Goal: Task Accomplishment & Management: Manage account settings

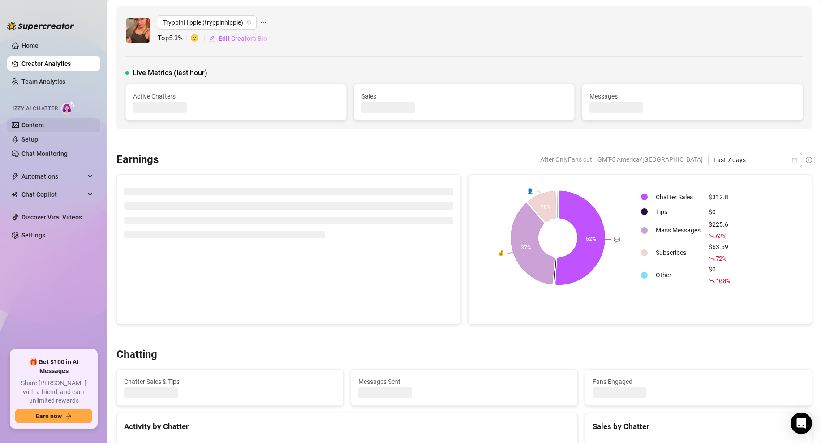
click at [39, 125] on link "Content" at bounding box center [32, 124] width 23 height 7
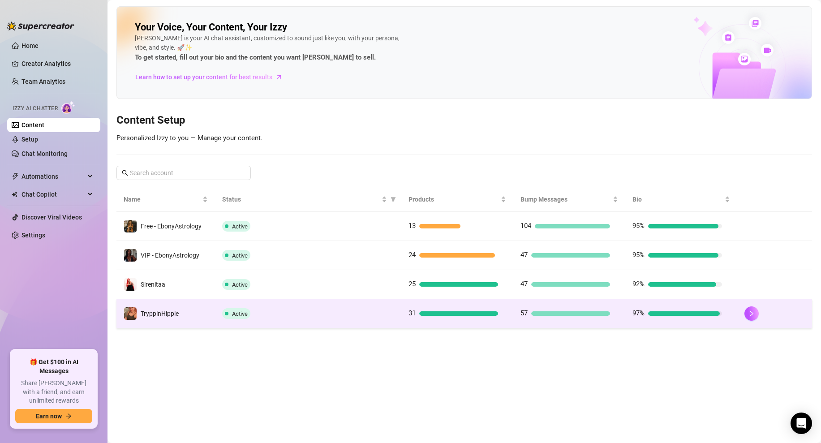
click at [305, 309] on div "Active" at bounding box center [308, 313] width 172 height 11
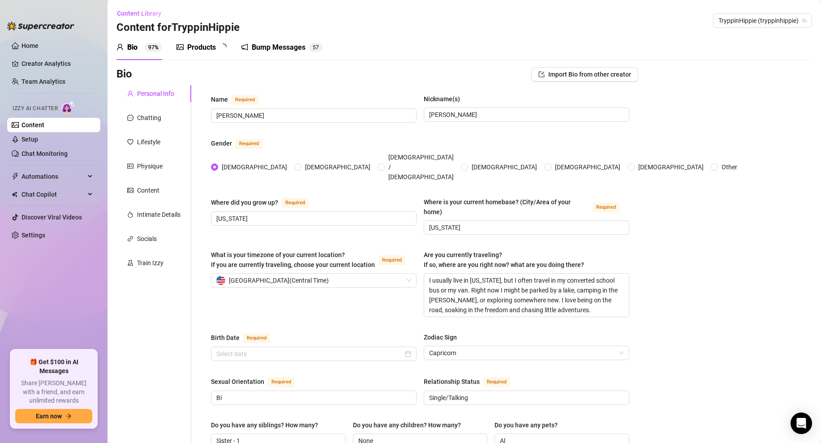
type input "[DATE]"
click at [207, 48] on div "Products" at bounding box center [201, 47] width 29 height 11
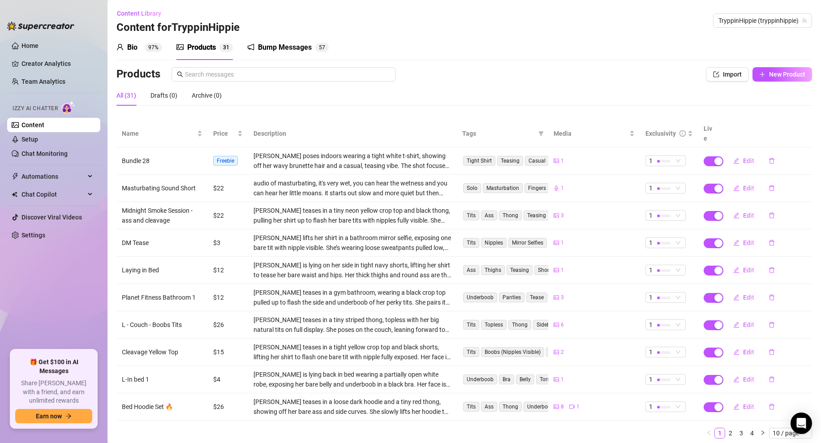
scroll to position [20, 0]
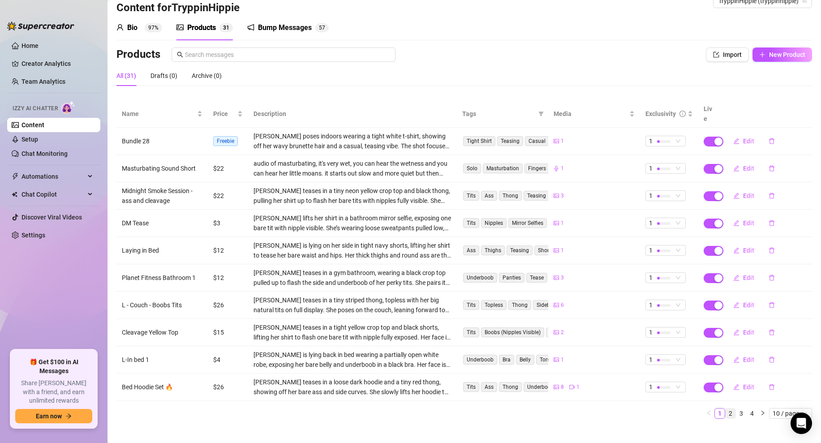
click at [728, 408] on link "2" at bounding box center [730, 413] width 10 height 10
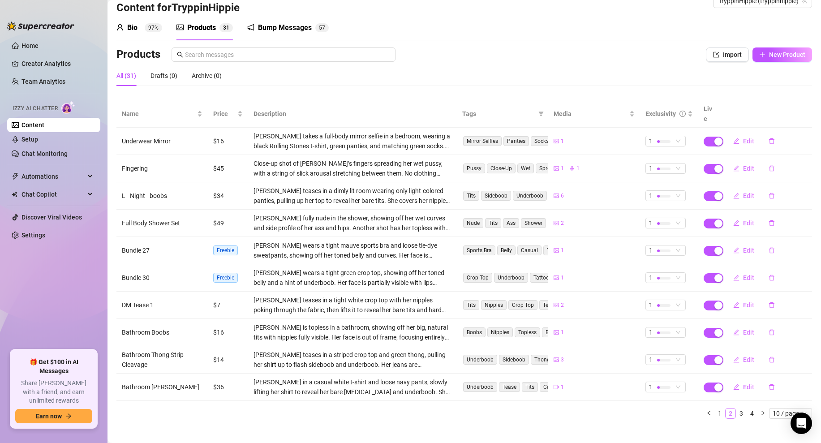
click at [728, 408] on link "2" at bounding box center [730, 413] width 10 height 10
click at [744, 408] on link "3" at bounding box center [741, 413] width 10 height 10
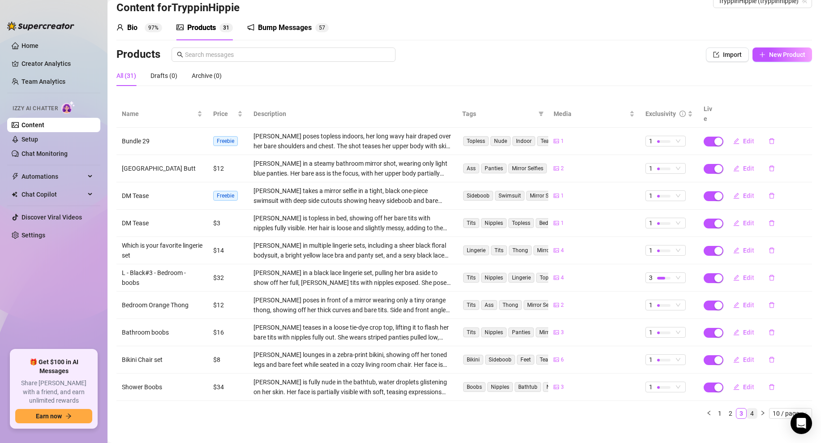
click at [753, 408] on link "4" at bounding box center [752, 413] width 10 height 10
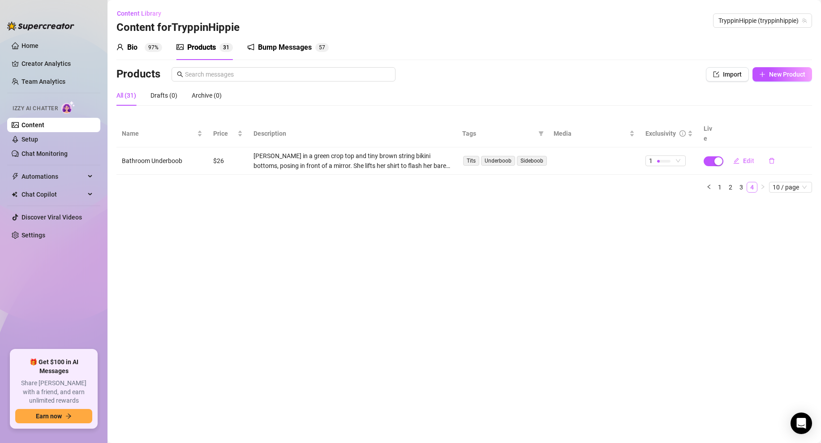
scroll to position [0, 0]
click at [719, 182] on link "1" at bounding box center [719, 187] width 10 height 10
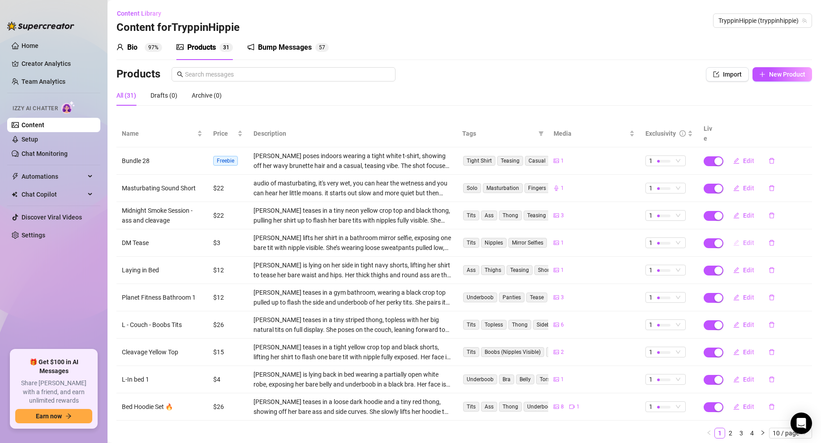
click at [747, 239] on span "Edit" at bounding box center [748, 242] width 11 height 7
type textarea "hi...😏"
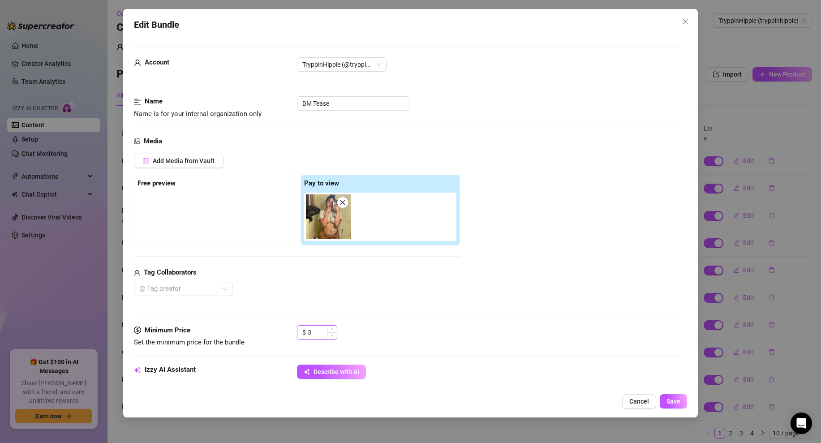
click at [321, 336] on input "3" at bounding box center [322, 331] width 29 height 13
type input "6"
click at [494, 323] on div "Media Add Media from Vault Free preview Pay to view Tag Collaborators @ Tag cre…" at bounding box center [407, 230] width 546 height 189
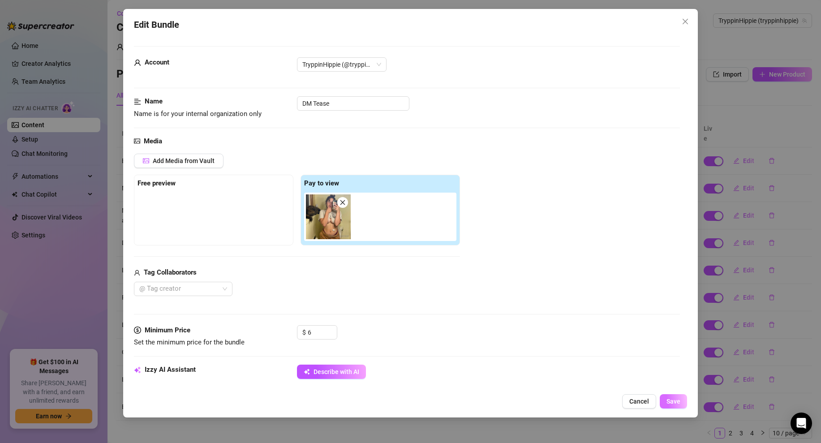
click at [680, 404] on button "Save" at bounding box center [672, 401] width 27 height 14
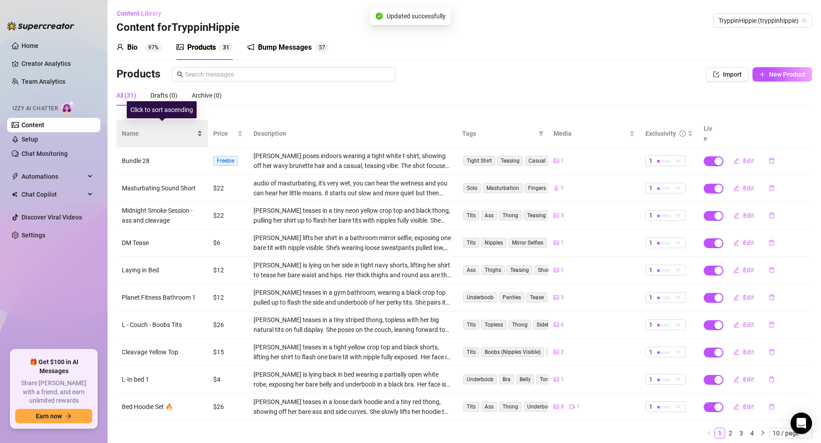
click at [202, 128] on div "Name" at bounding box center [162, 133] width 81 height 10
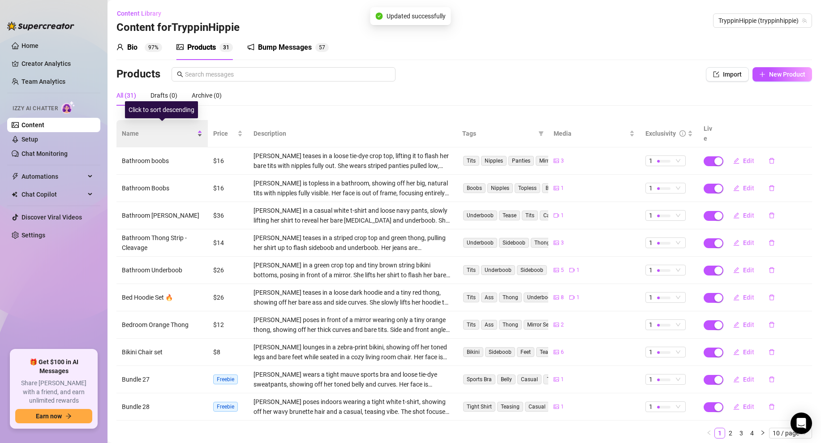
click at [201, 128] on div "Name" at bounding box center [162, 133] width 81 height 10
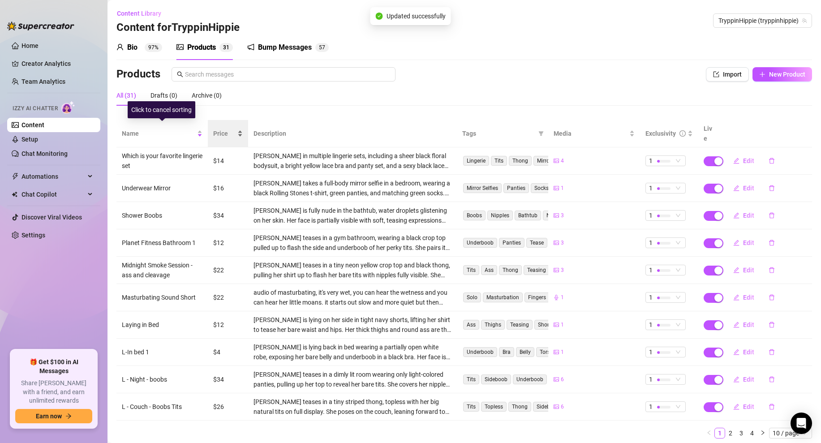
click at [232, 128] on span "Price" at bounding box center [224, 133] width 22 height 10
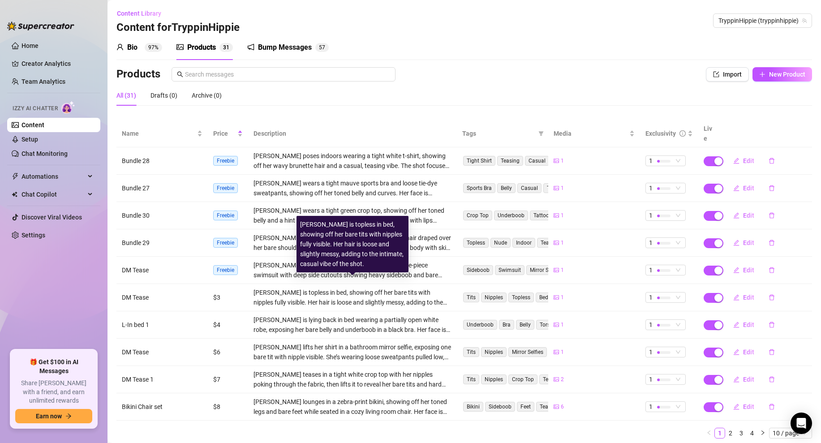
scroll to position [20, 0]
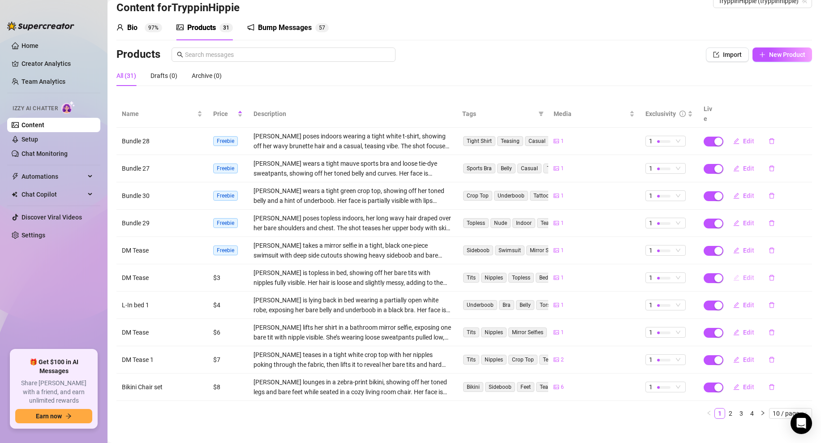
click at [743, 274] on span "Edit" at bounding box center [748, 277] width 11 height 7
type textarea "hey love"
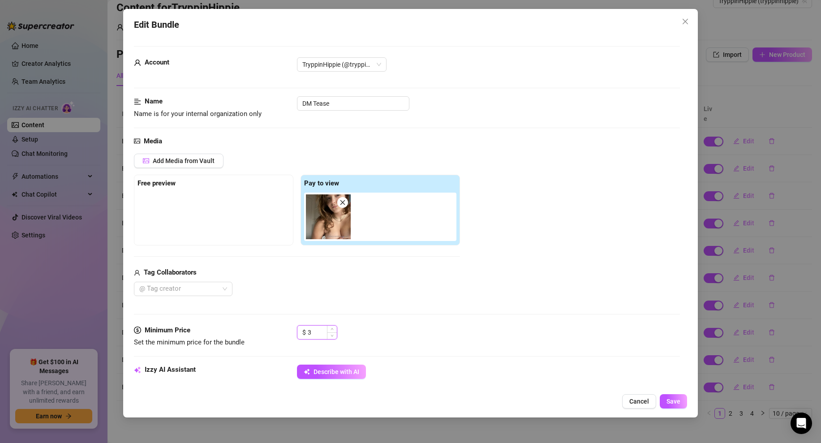
click at [315, 332] on input "3" at bounding box center [322, 331] width 29 height 13
type input "6"
click at [667, 408] on div "Cancel Save" at bounding box center [410, 401] width 553 height 14
click at [671, 400] on span "Save" at bounding box center [673, 401] width 14 height 7
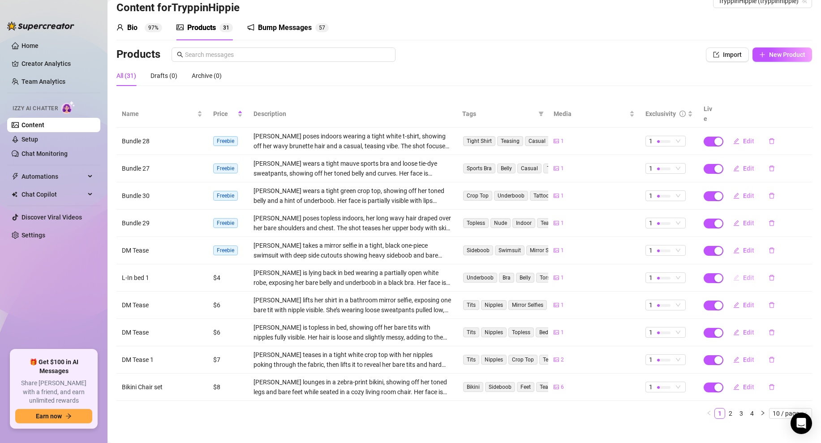
click at [742, 270] on button "Edit" at bounding box center [743, 277] width 35 height 14
type textarea "Hey 😏"
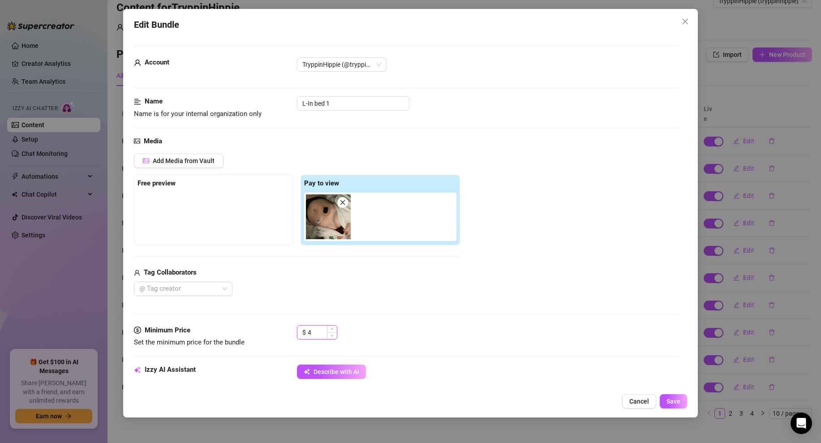
click at [312, 331] on input "4" at bounding box center [322, 331] width 29 height 13
type input "6"
click at [676, 410] on div "Edit Bundle Account TryppinHippie (@tryppinhippie) Name Name is for your intern…" at bounding box center [410, 213] width 574 height 408
click at [678, 400] on span "Save" at bounding box center [673, 401] width 14 height 7
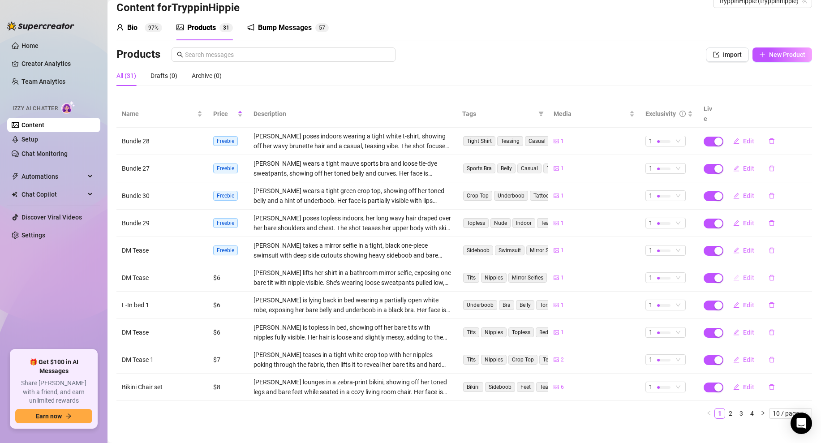
click at [753, 270] on button "Edit" at bounding box center [743, 277] width 35 height 14
type textarea "hi...😏"
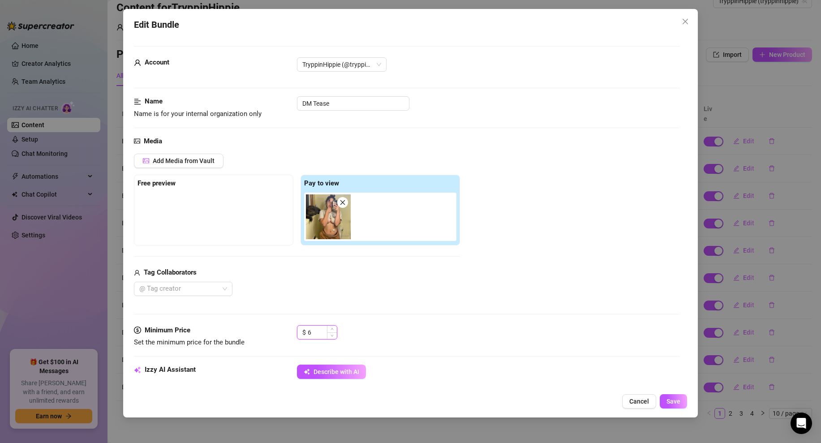
click at [310, 329] on input "6" at bounding box center [322, 331] width 29 height 13
type input "7"
click at [670, 401] on span "Save" at bounding box center [673, 401] width 14 height 7
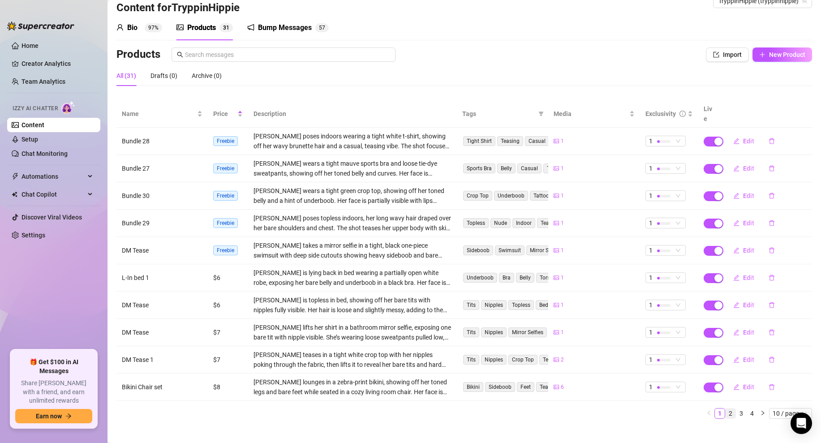
click at [731, 408] on link "2" at bounding box center [730, 413] width 10 height 10
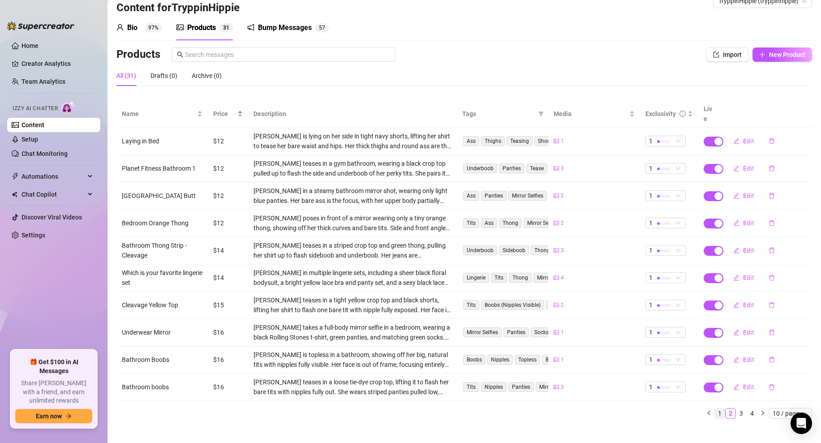
click at [718, 408] on link "1" at bounding box center [719, 413] width 10 height 10
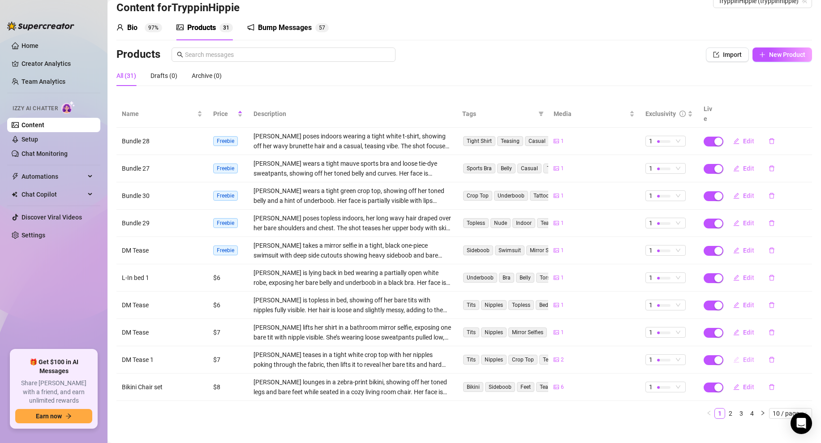
click at [743, 356] on span "Edit" at bounding box center [748, 359] width 11 height 7
type textarea "hey love..."
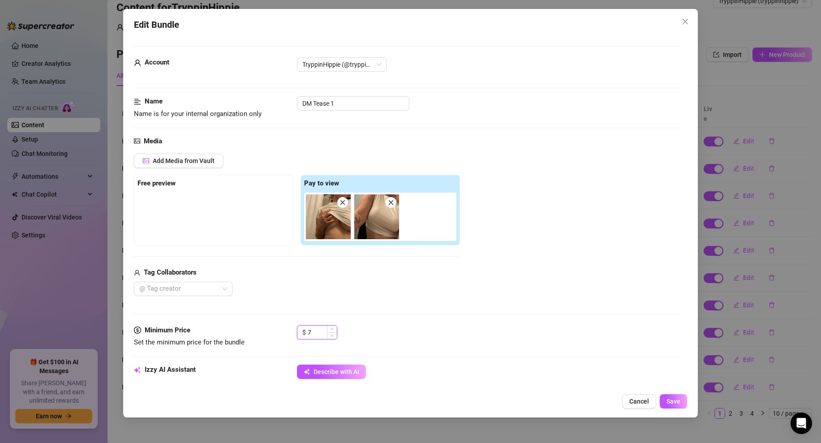
click at [316, 327] on input "7" at bounding box center [322, 331] width 29 height 13
type input "1"
type input "8"
click at [671, 401] on span "Save" at bounding box center [673, 401] width 14 height 7
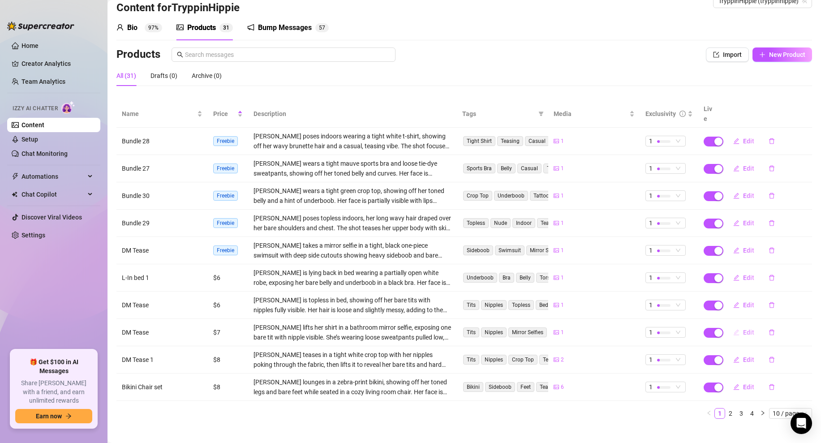
click at [744, 329] on span "Edit" at bounding box center [748, 332] width 11 height 7
type textarea "hi...😏"
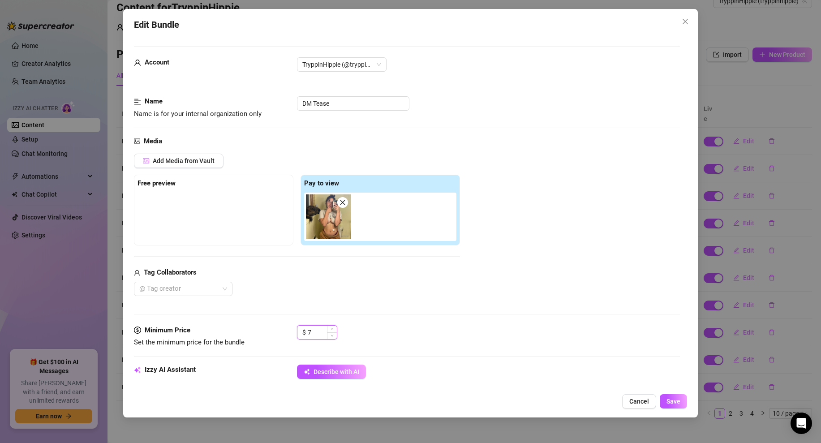
click at [321, 331] on input "7" at bounding box center [322, 331] width 29 height 13
type input "8"
click at [668, 399] on span "Save" at bounding box center [673, 401] width 14 height 7
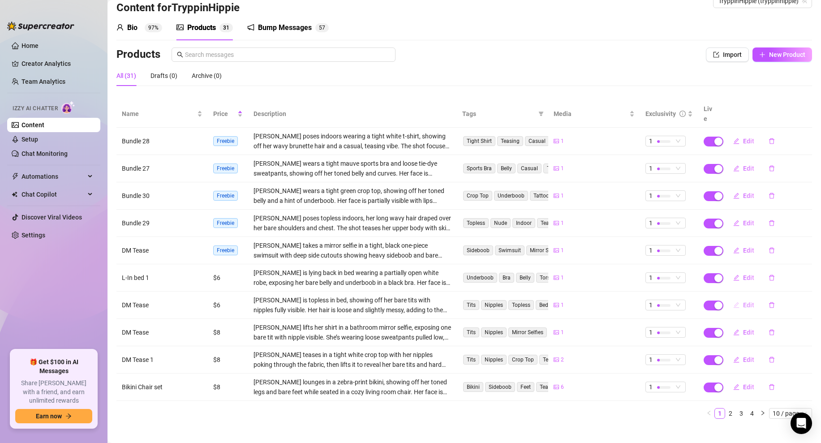
click at [736, 302] on icon "edit" at bounding box center [736, 305] width 6 height 6
type textarea "hey love"
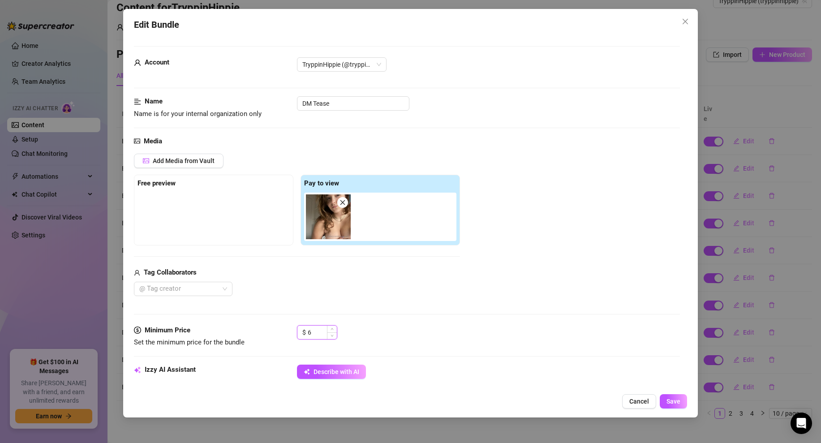
click at [313, 328] on input "6" at bounding box center [322, 331] width 29 height 13
type input "8"
click at [664, 403] on button "Save" at bounding box center [672, 401] width 27 height 14
